Goal: Find contact information: Find contact information

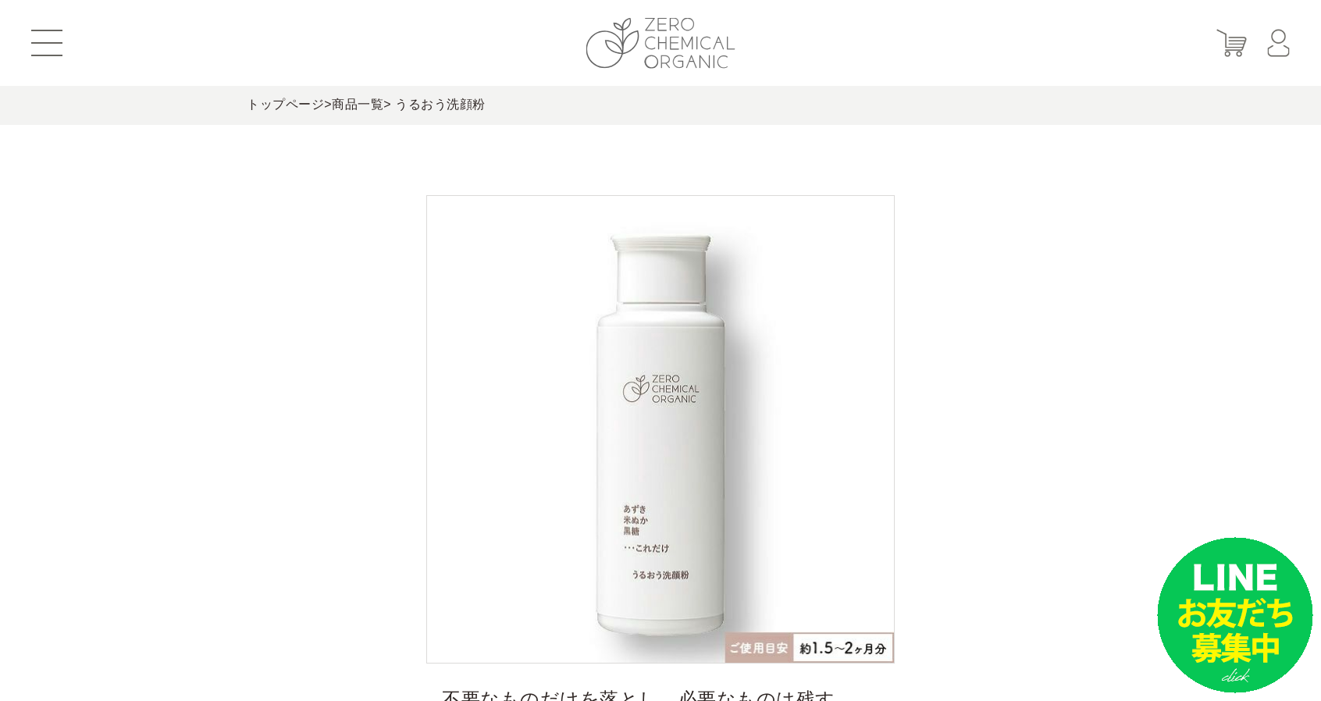
click at [619, 27] on img at bounding box center [661, 43] width 149 height 51
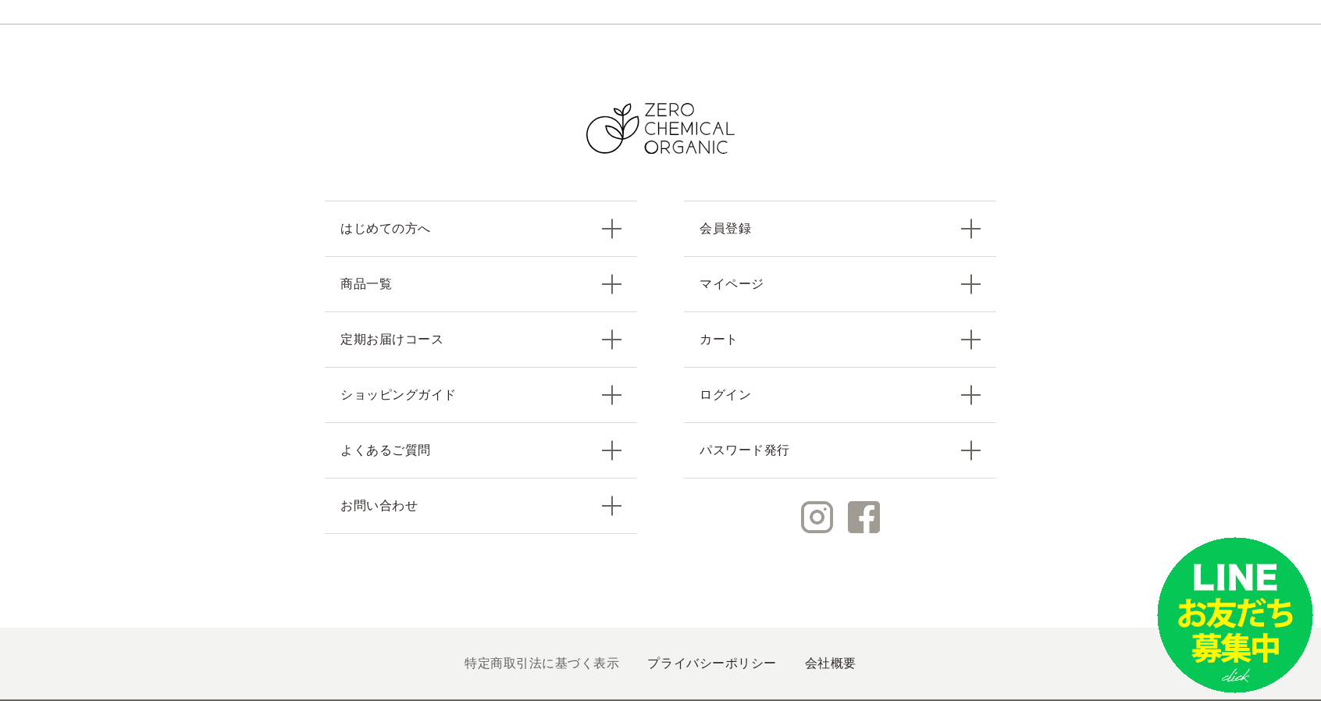
scroll to position [6808, 0]
click at [551, 657] on link "特定商取引法に基づく表示" at bounding box center [542, 663] width 155 height 13
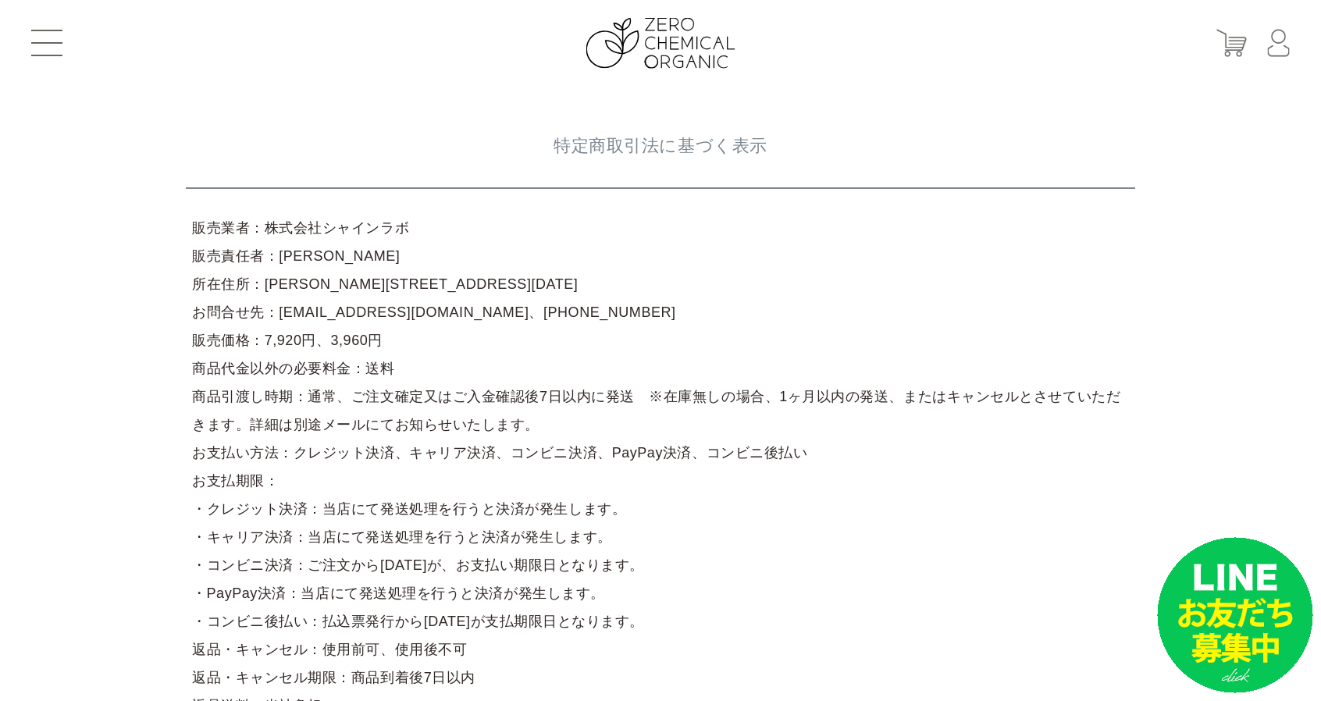
drag, startPoint x: 262, startPoint y: 225, endPoint x: 428, endPoint y: 226, distance: 166.4
click at [428, 226] on article "販売業者：株式会社シャインラボ 販売責任者：岸根　輝明 所在住所：東京都江戸川区一之江4-6-20 お問合せ先：support@shinelabo.co.jp…" at bounding box center [661, 467] width 950 height 519
copy article "株式会社シャインラボ"
drag, startPoint x: 270, startPoint y: 312, endPoint x: 442, endPoint y: 310, distance: 171.8
click at [442, 310] on article "販売業者：株式会社シャインラボ 販売責任者：岸根　輝明 所在住所：東京都江戸川区一之江4-6-20 お問合せ先：support@shinelabo.co.jp…" at bounding box center [661, 467] width 950 height 519
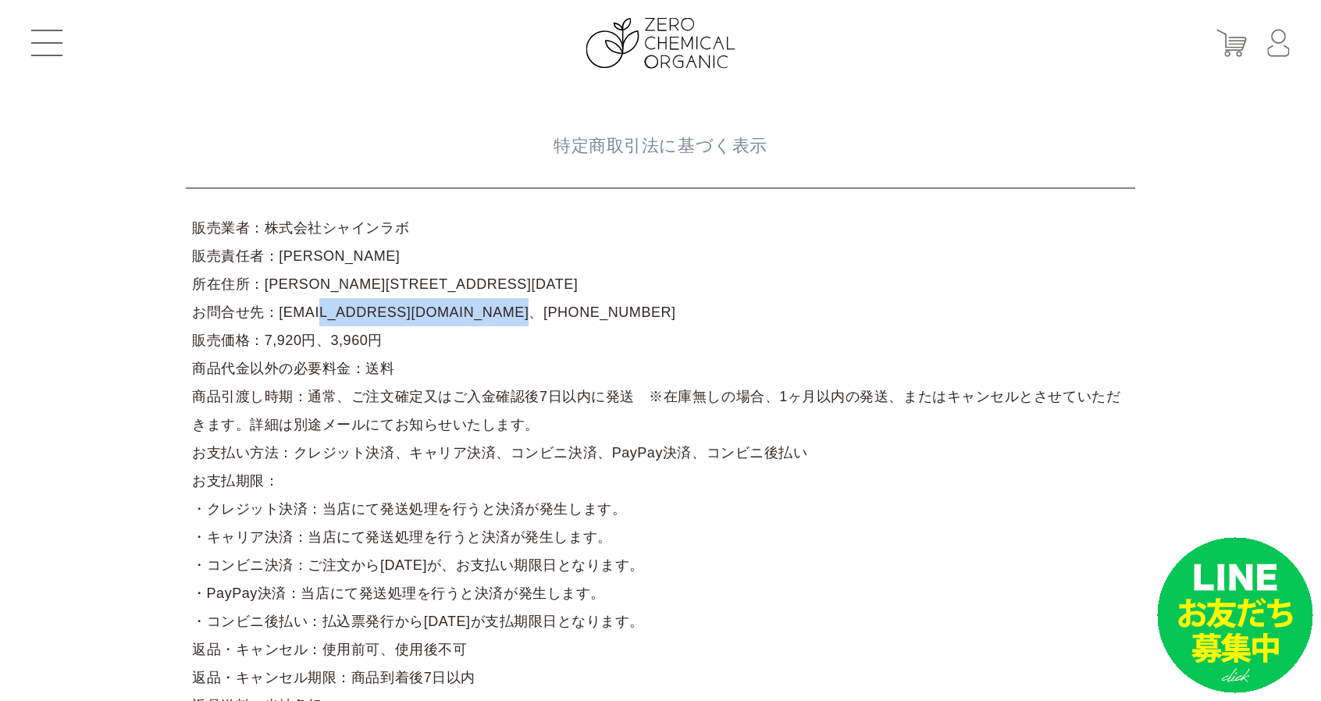
copy article "support@shinelabo.co.jp"
click at [687, 48] on img at bounding box center [661, 43] width 149 height 51
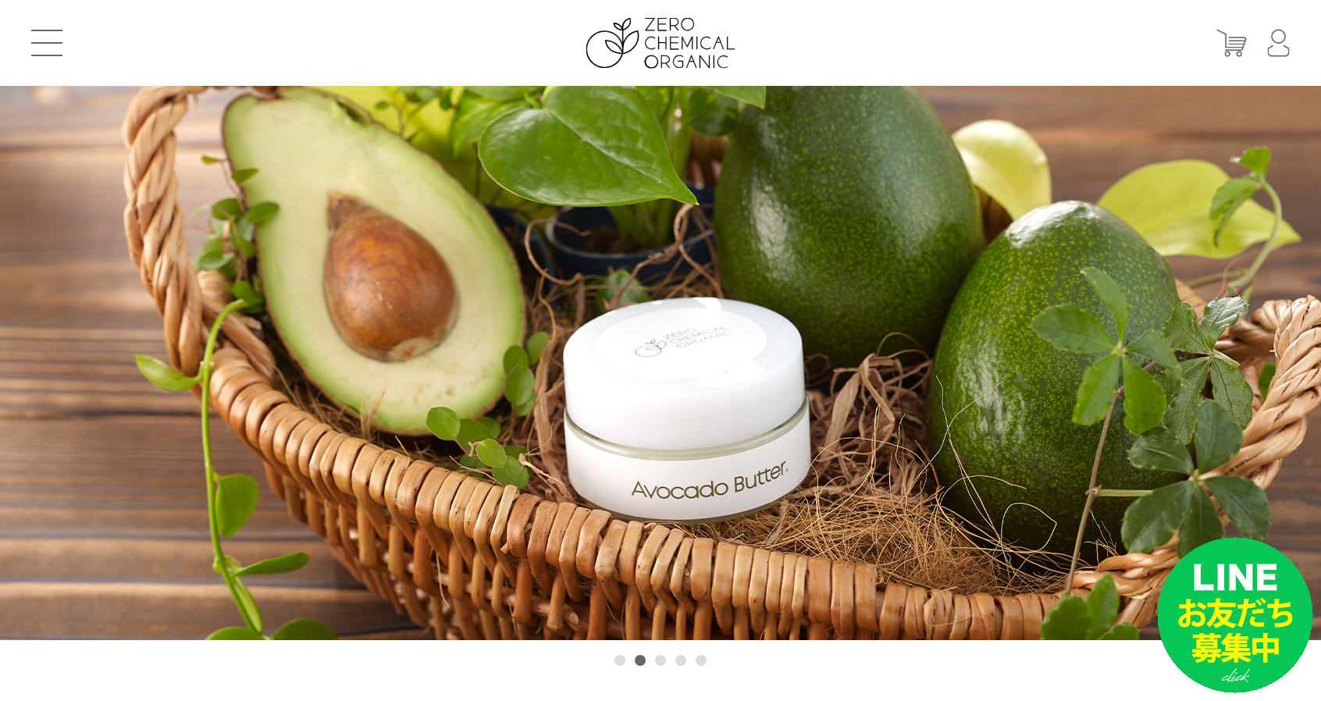
click at [52, 55] on span at bounding box center [46, 56] width 31 height 2
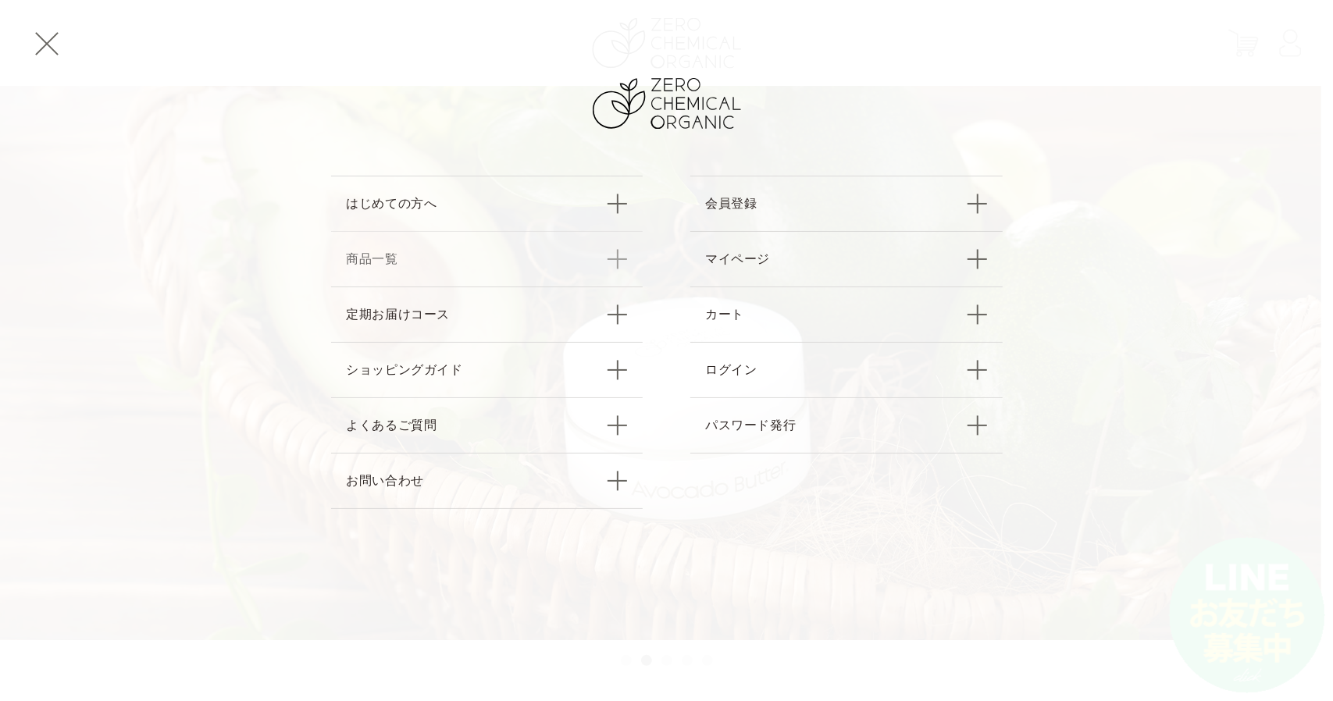
click at [453, 244] on link "商品一覧" at bounding box center [487, 258] width 312 height 55
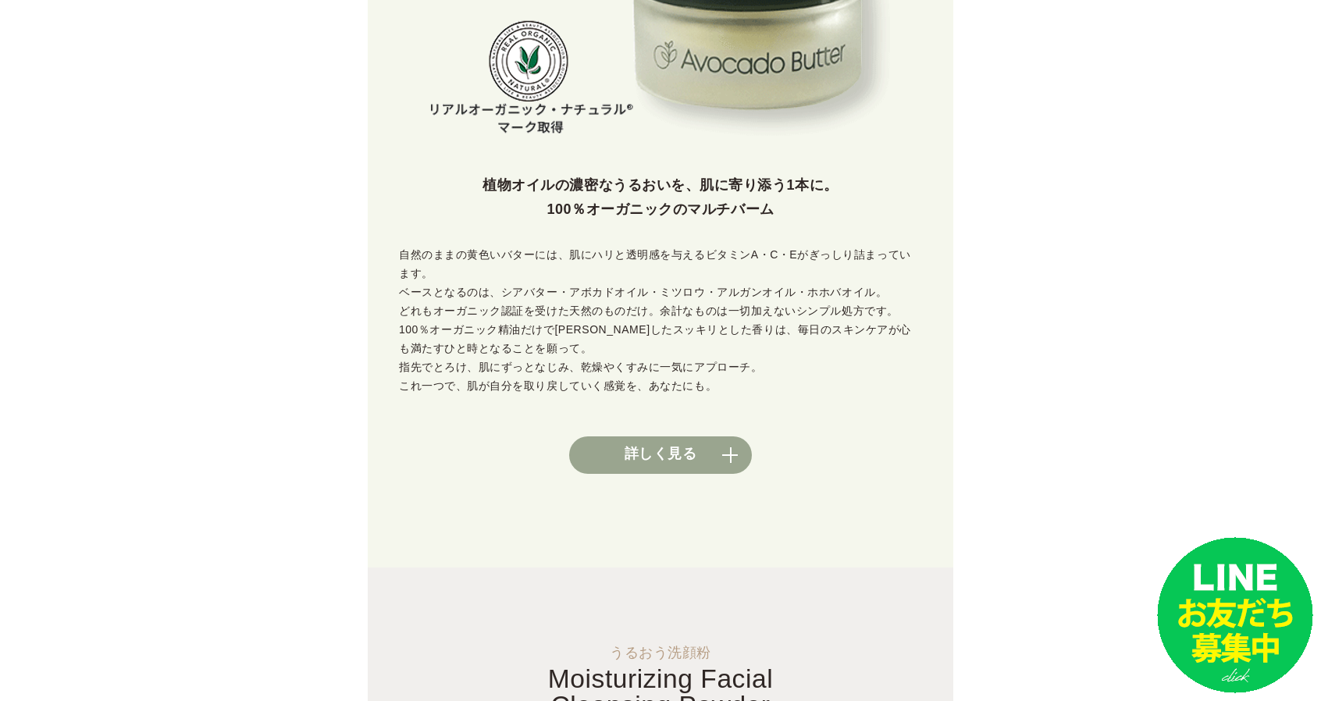
scroll to position [1145, 0]
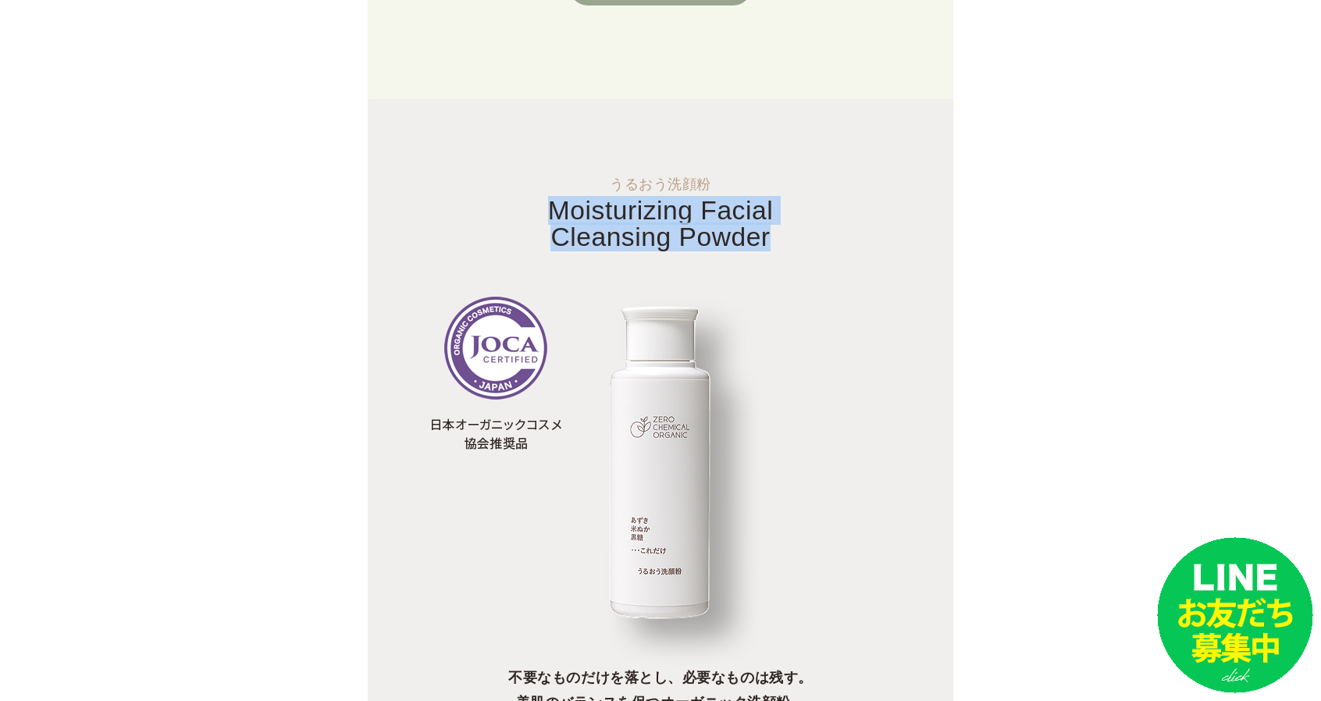
drag, startPoint x: 537, startPoint y: 185, endPoint x: 806, endPoint y: 216, distance: 271.2
click at [806, 216] on h2 "うるおう洗顔粉 Moisturizing Facial Cleansing Powder" at bounding box center [661, 213] width 586 height 73
copy span "Moisturizing Facial Cleansing Powder"
